Goal: Find specific page/section: Find specific page/section

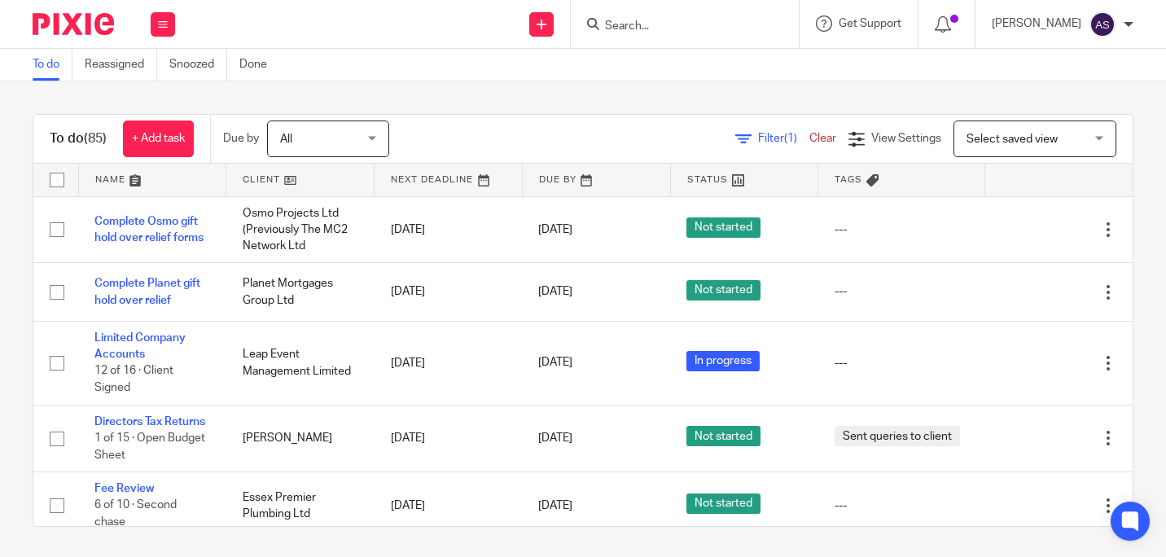
click at [707, 27] on input "Search" at bounding box center [676, 27] width 147 height 15
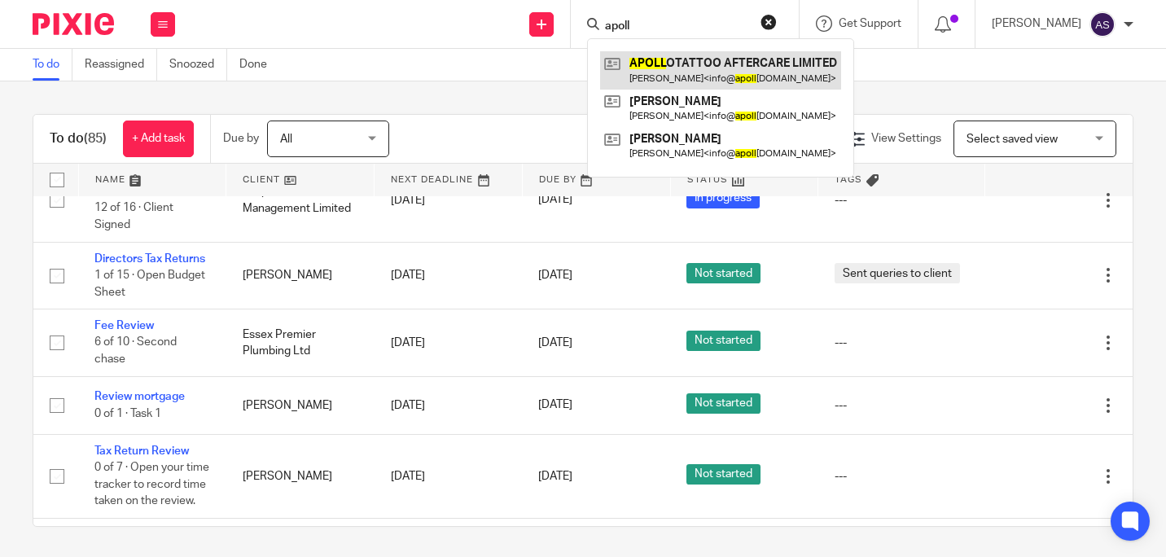
type input "apoll"
click at [710, 57] on link at bounding box center [720, 69] width 241 height 37
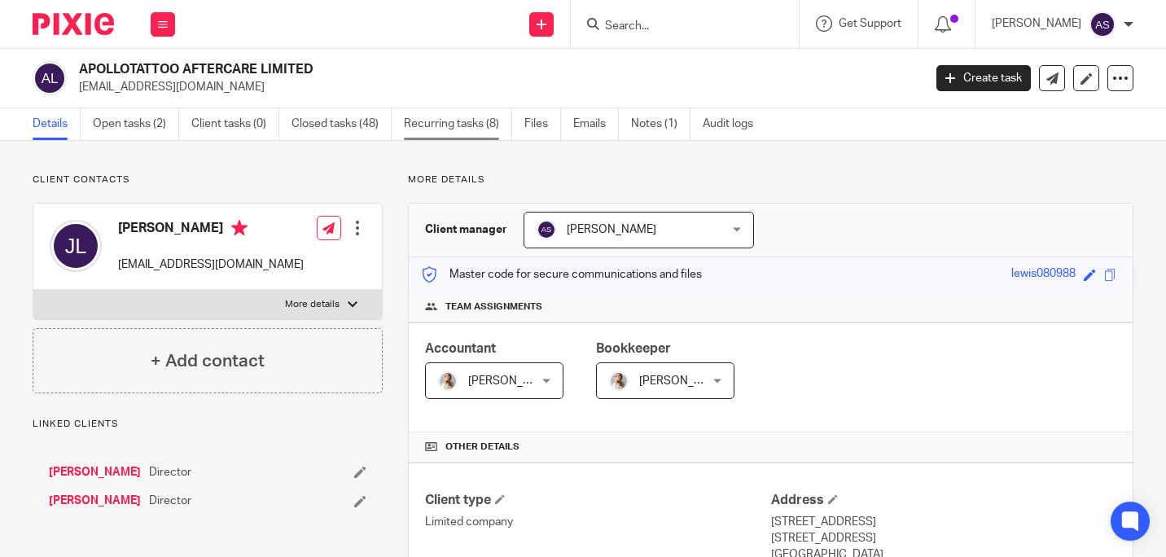
click at [424, 112] on link "Recurring tasks (8)" at bounding box center [458, 124] width 108 height 32
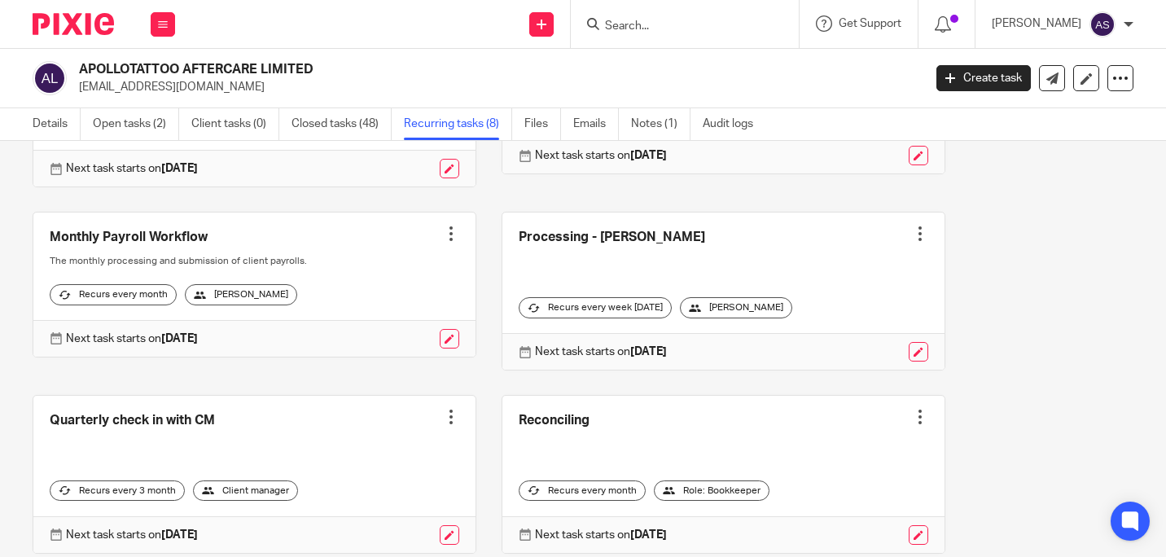
scroll to position [361, 0]
